Goal: Task Accomplishment & Management: Manage account settings

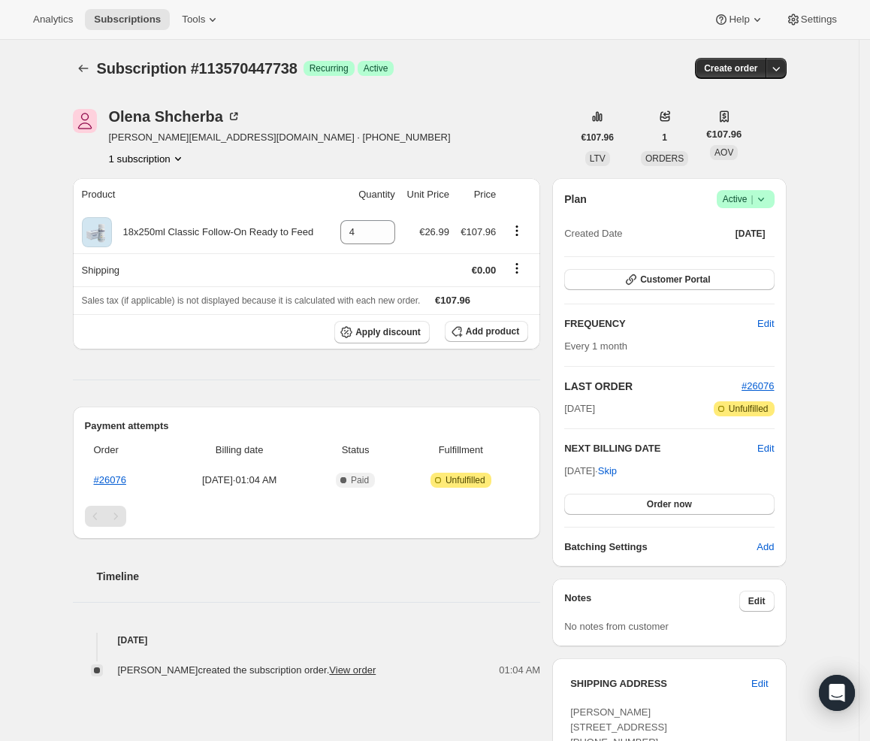
click at [176, 166] on div "[PERSON_NAME] [PERSON_NAME][EMAIL_ADDRESS][DOMAIN_NAME] · [PHONE_NUMBER] 1 subs…" at bounding box center [424, 563] width 726 height 957
click at [177, 162] on button "1 subscription" at bounding box center [147, 158] width 77 height 15
click at [391, 155] on div "[PERSON_NAME] [PERSON_NAME][EMAIL_ADDRESS][DOMAIN_NAME] · [PHONE_NUMBER] 1 subs…" at bounding box center [323, 137] width 500 height 57
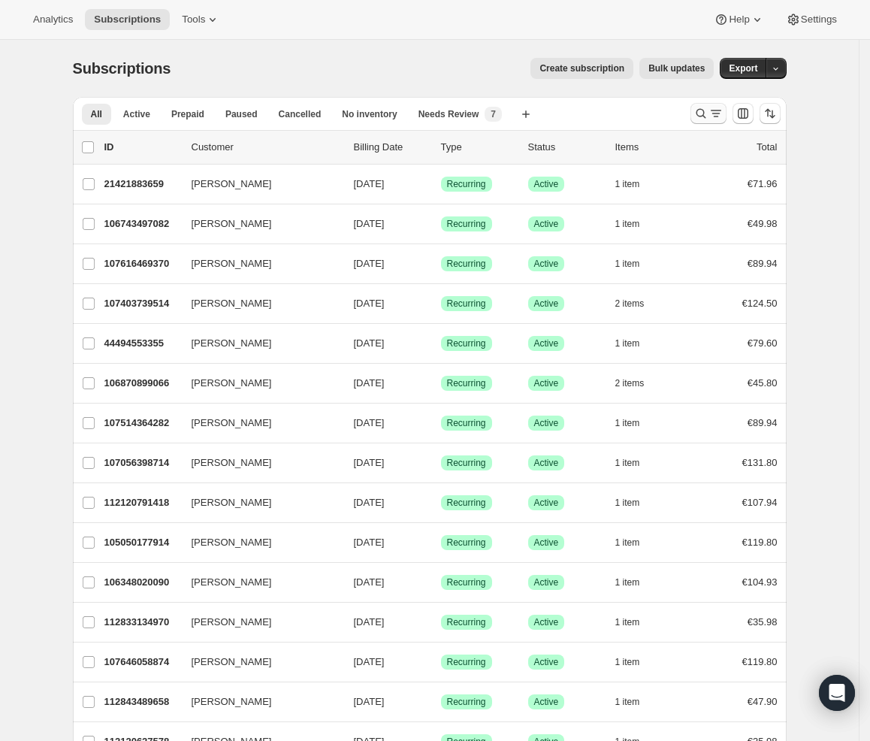
click at [717, 112] on icon "Search and filter results" at bounding box center [715, 113] width 15 height 15
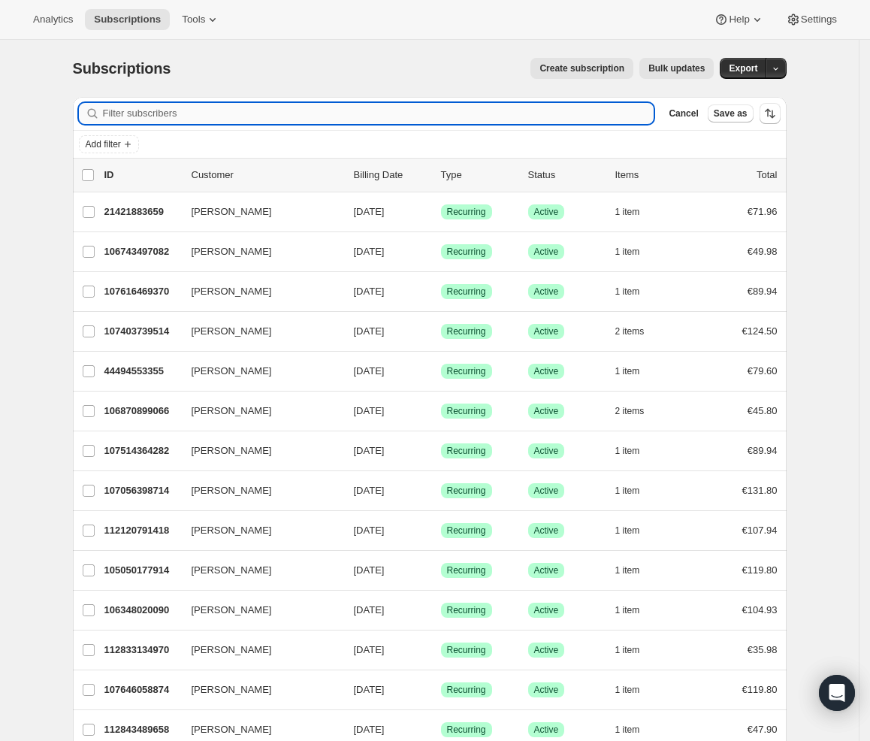
paste input "ekainruizpeinado2012@gmail.com"
type input "ekainruizpeinado2012@gmail.com"
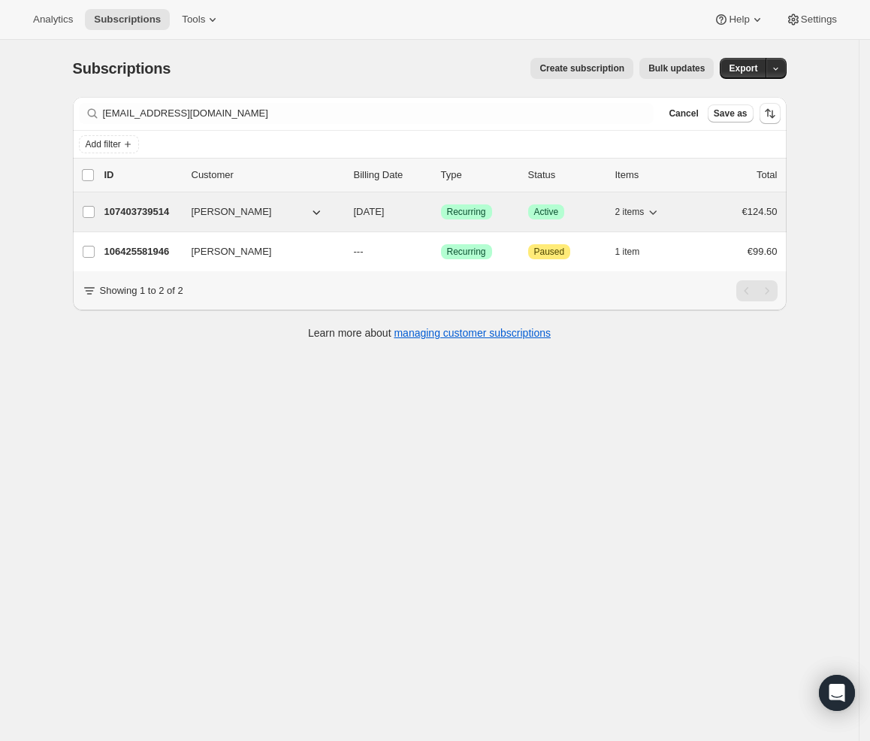
click at [322, 222] on div "107403739514 ELENA PEINADO 10/03/2025 Success Recurring Success Active 2 items …" at bounding box center [440, 211] width 673 height 21
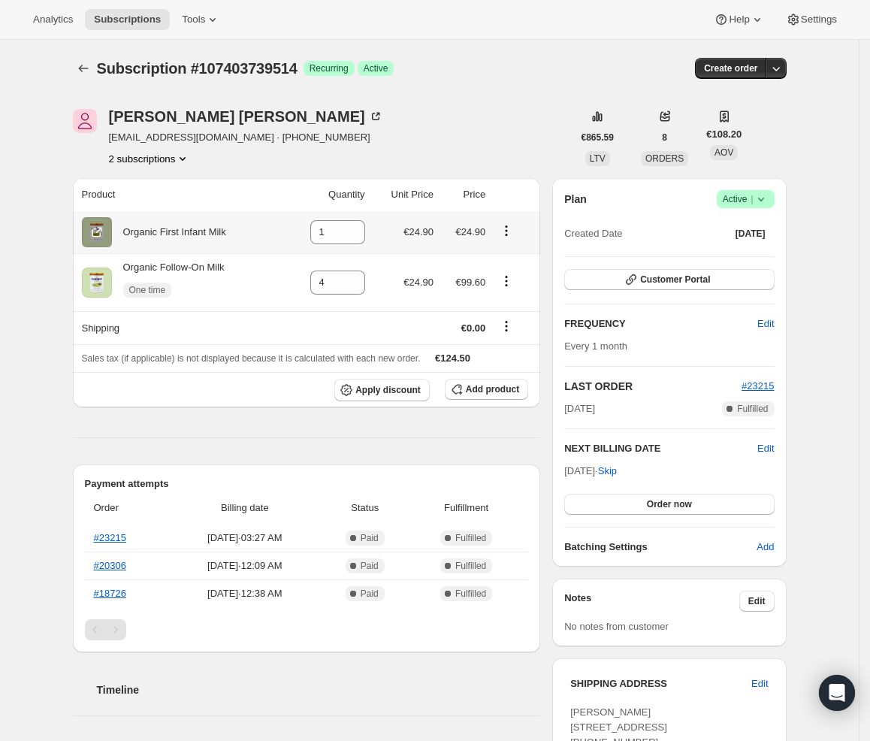
click at [514, 229] on icon "Product actions" at bounding box center [506, 230] width 15 height 15
click at [508, 231] on icon "Product actions" at bounding box center [507, 230] width 2 height 2
click at [353, 240] on icon at bounding box center [353, 236] width 15 height 15
type input "0"
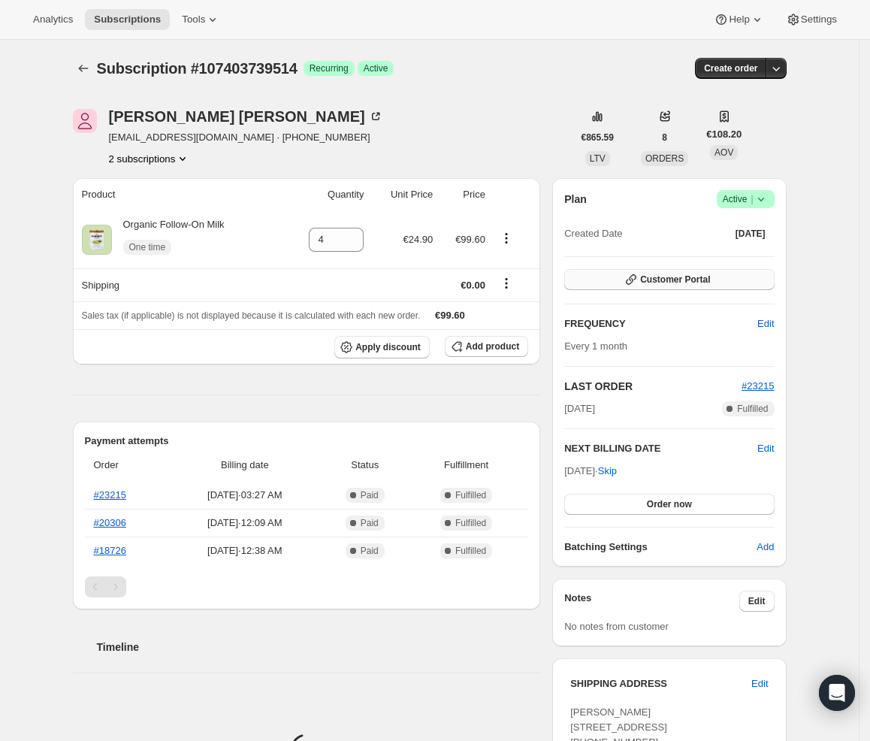
click at [649, 280] on span "Customer Portal" at bounding box center [675, 279] width 70 height 12
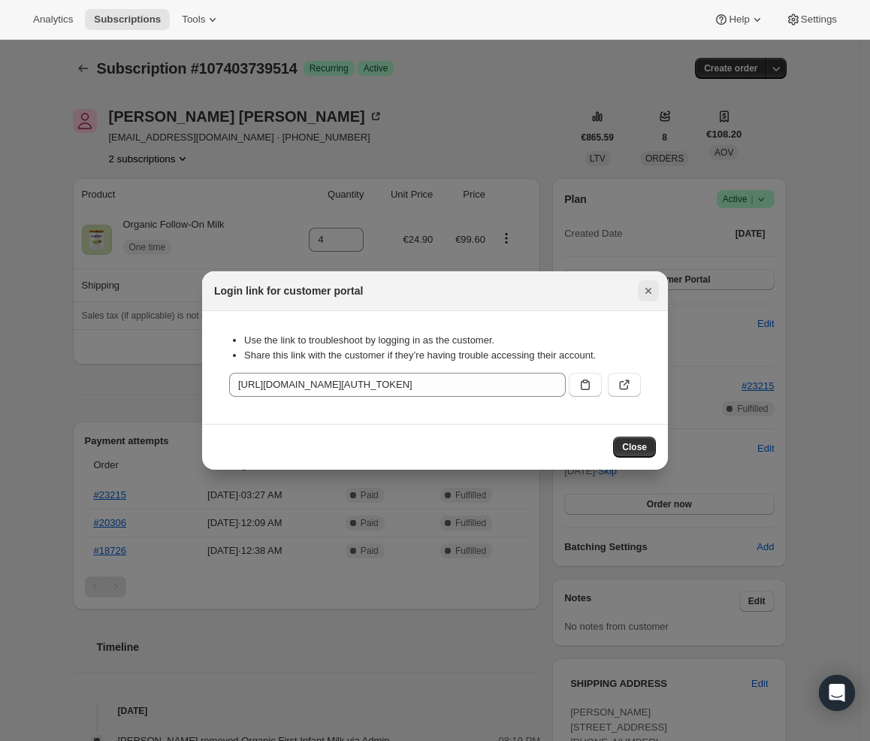
click at [648, 289] on icon "Close" at bounding box center [648, 290] width 15 height 15
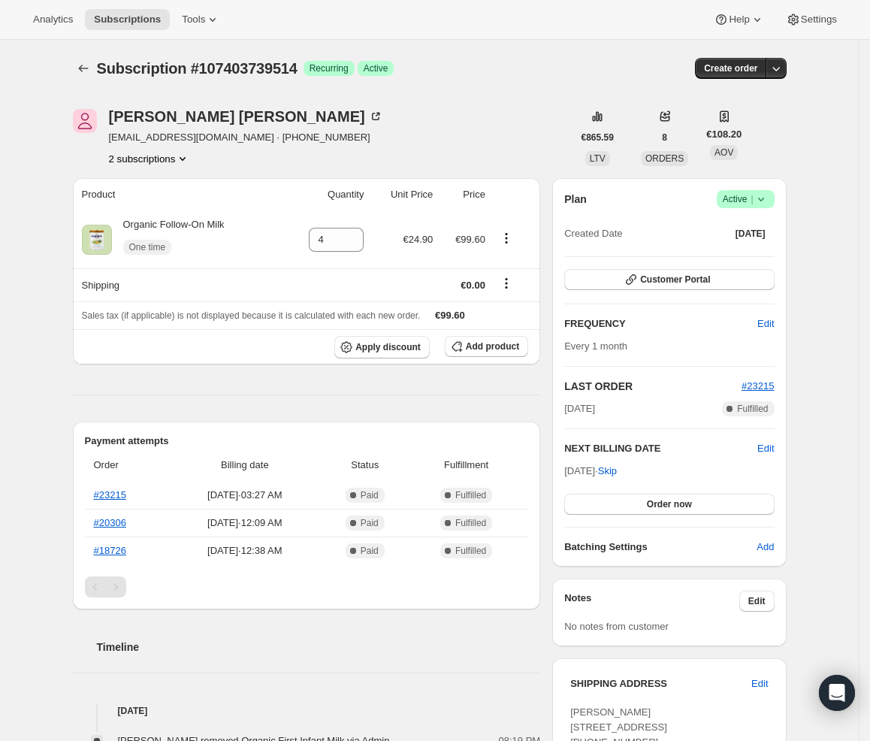
scroll to position [4, 0]
